Goal: Communication & Community: Participate in discussion

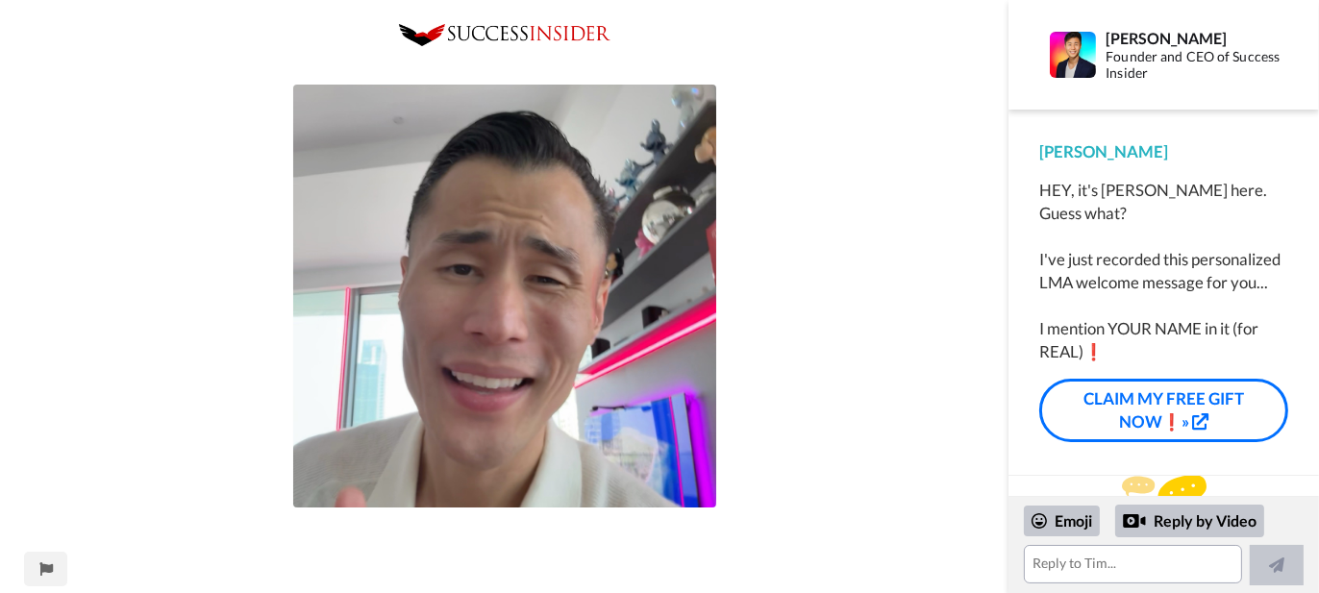
scroll to position [32, 0]
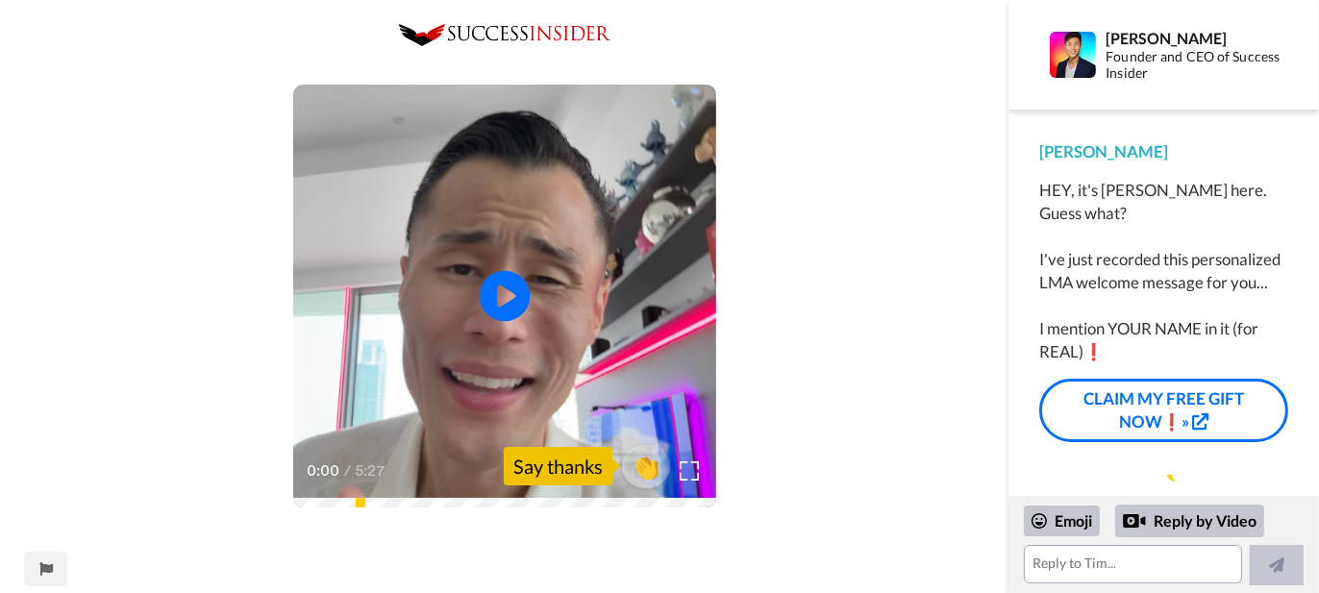
click at [507, 285] on icon at bounding box center [504, 296] width 51 height 51
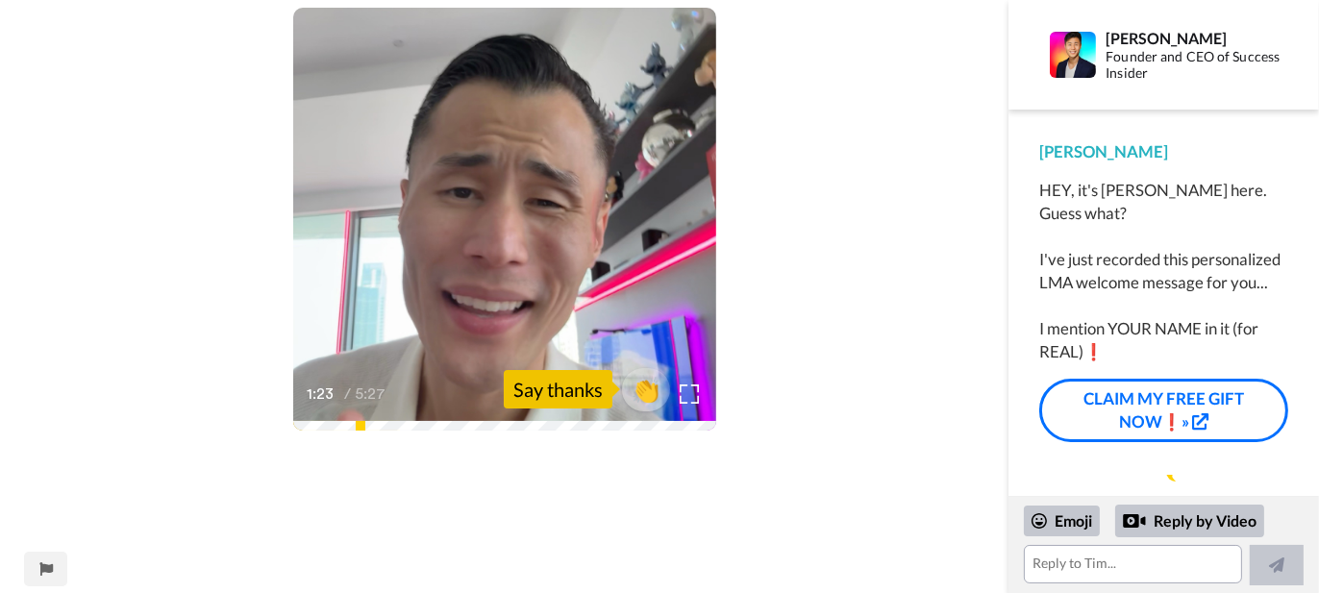
scroll to position [74, 0]
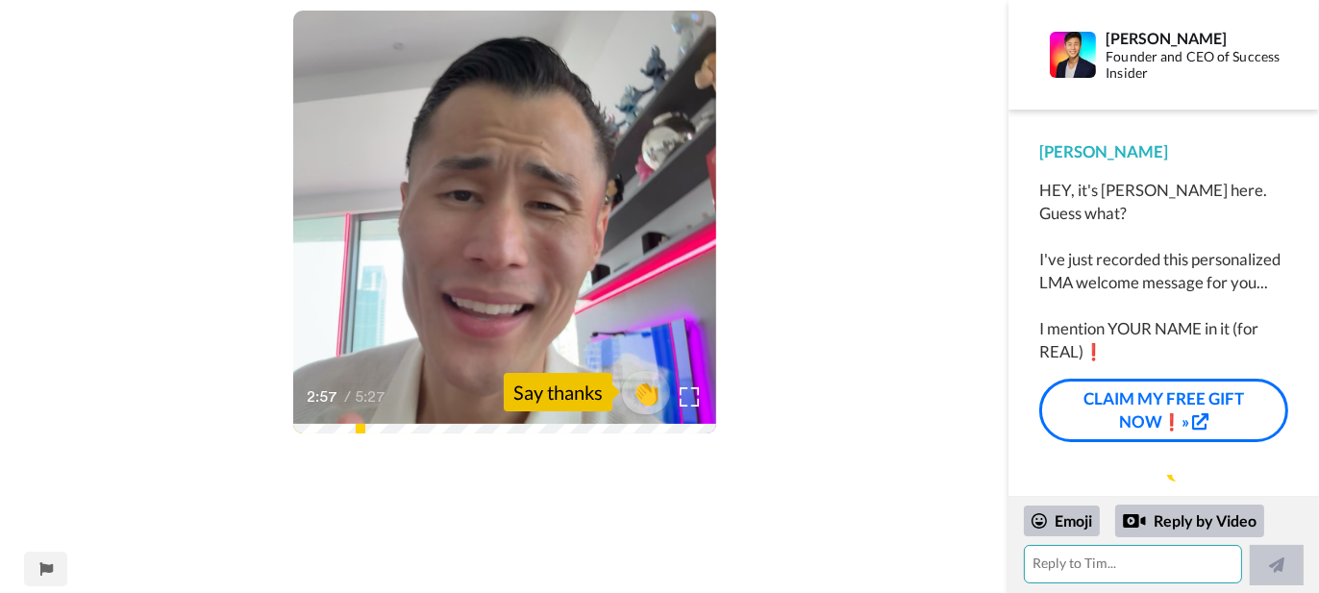
click at [1086, 570] on textarea at bounding box center [1132, 564] width 217 height 38
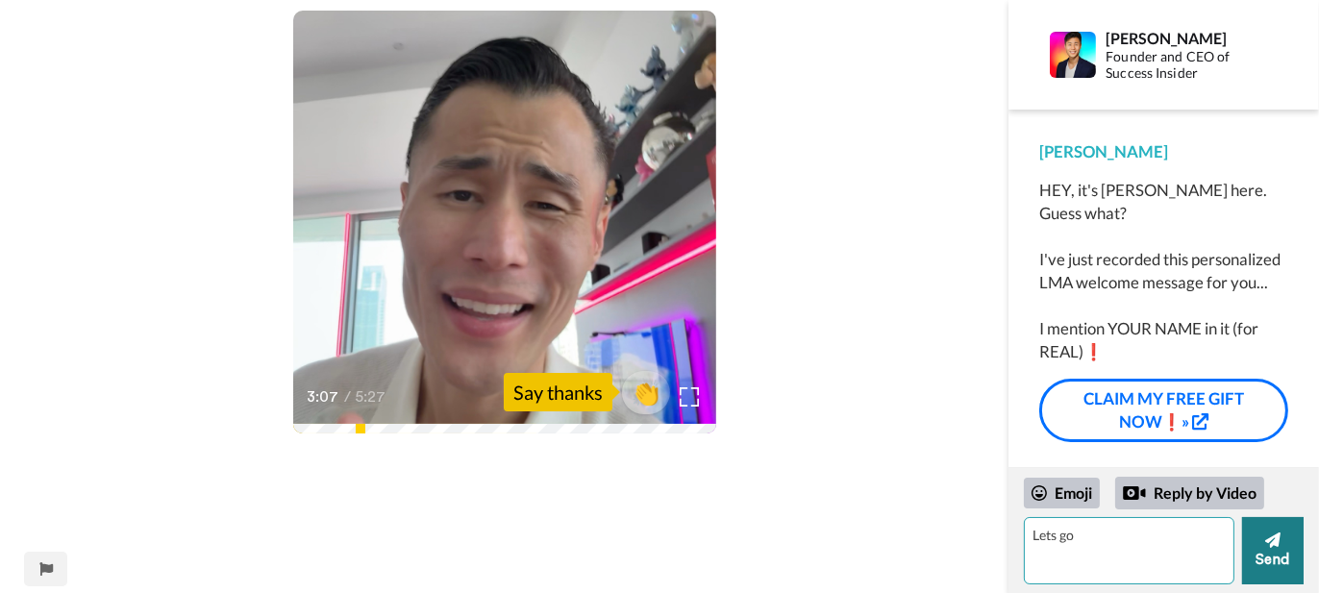
type textarea "Lets go"
click at [1266, 547] on icon at bounding box center [1273, 540] width 15 height 19
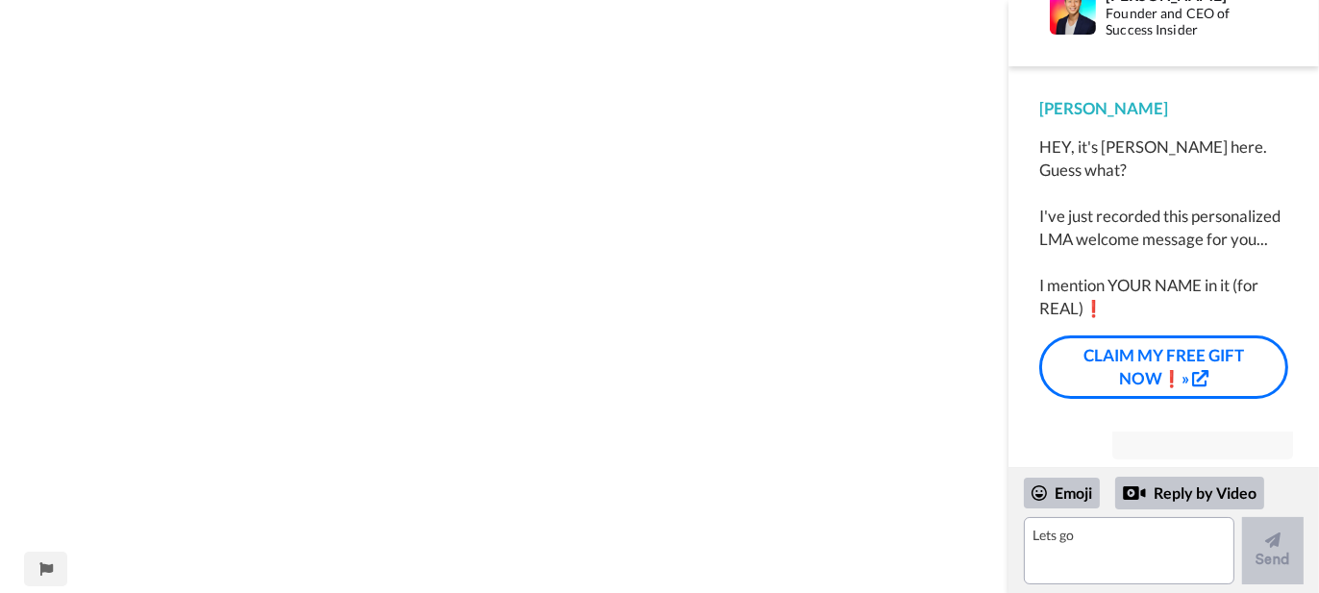
scroll to position [793, 0]
click at [1058, 534] on textarea "Lets go" at bounding box center [1129, 550] width 211 height 67
type textarea "Need to stop circles!"
click at [1269, 557] on button "Send" at bounding box center [1273, 550] width 62 height 67
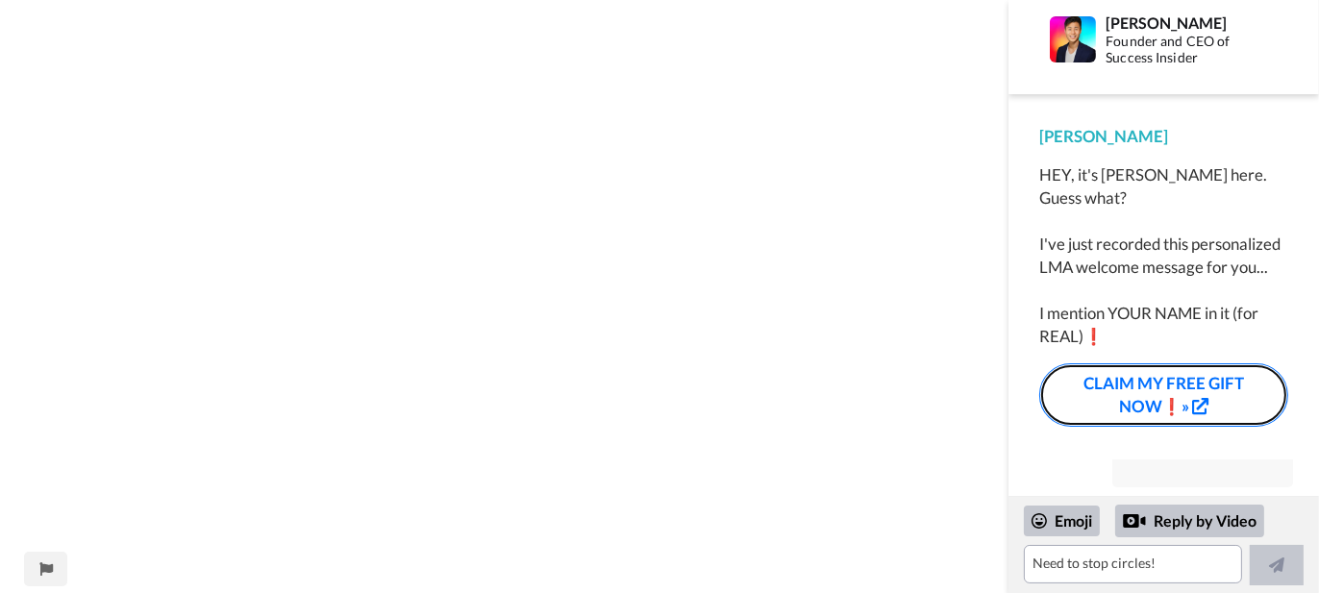
click at [1182, 360] on div "HEY, it's [PERSON_NAME] here. Guess what? I've just recorded this personalized …" at bounding box center [1164, 295] width 249 height 265
click at [1198, 399] on icon at bounding box center [1201, 407] width 16 height 16
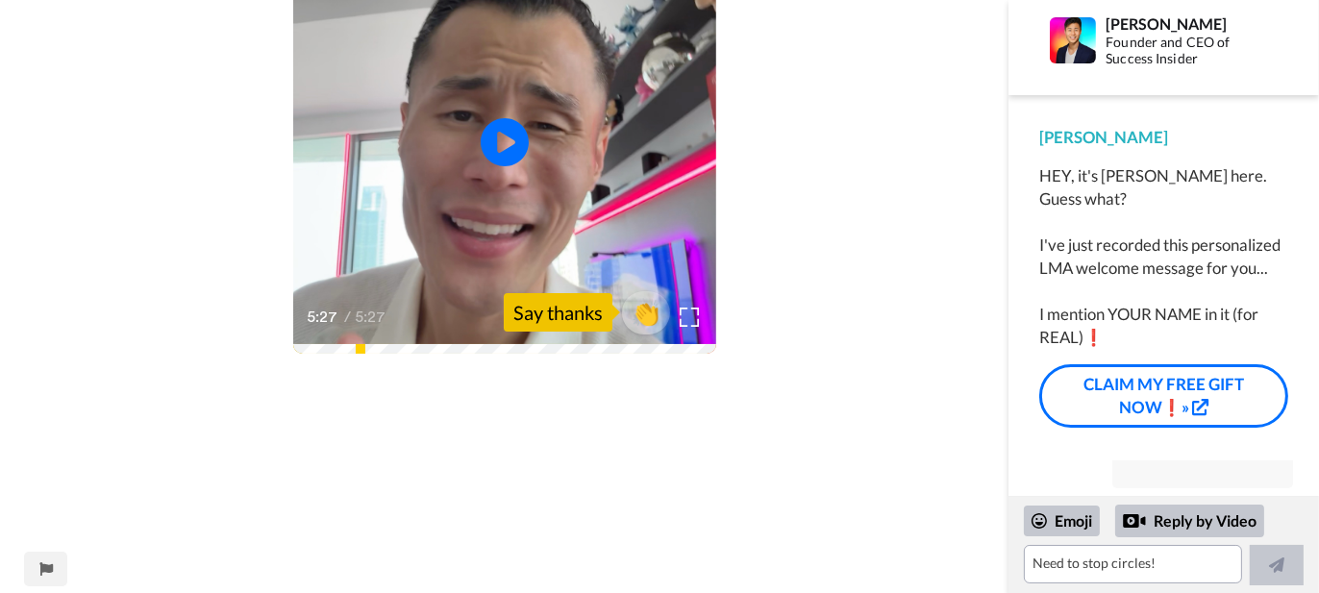
scroll to position [0, 0]
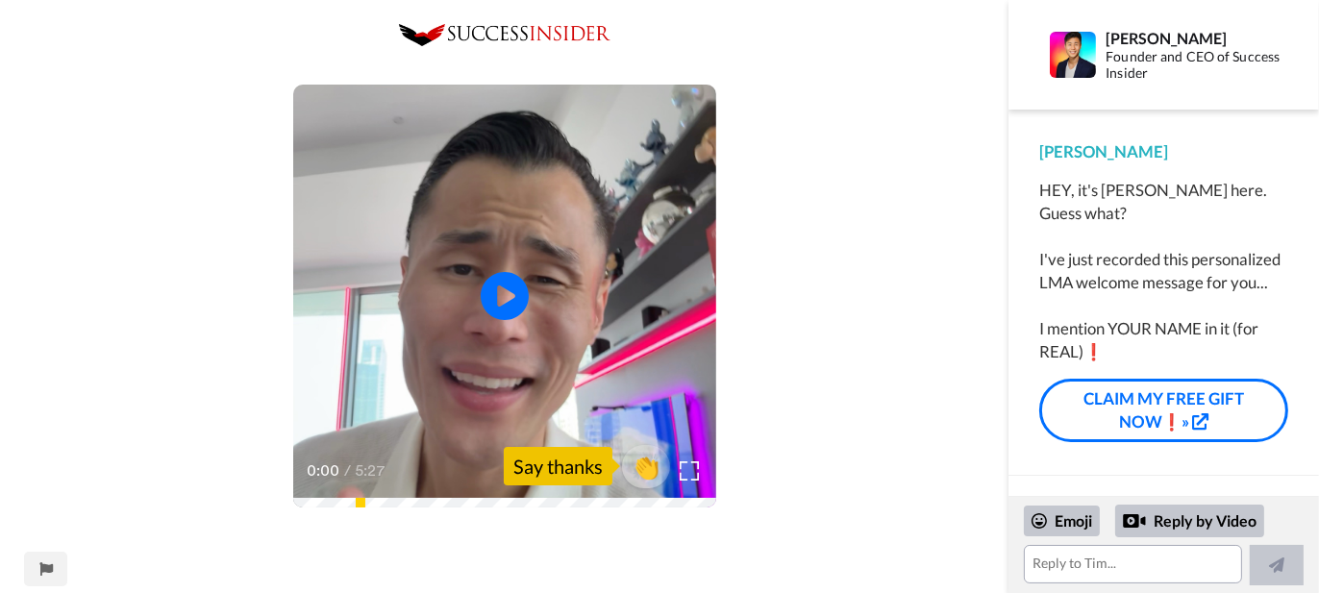
scroll to position [154, 0]
